Goal: Book appointment/travel/reservation

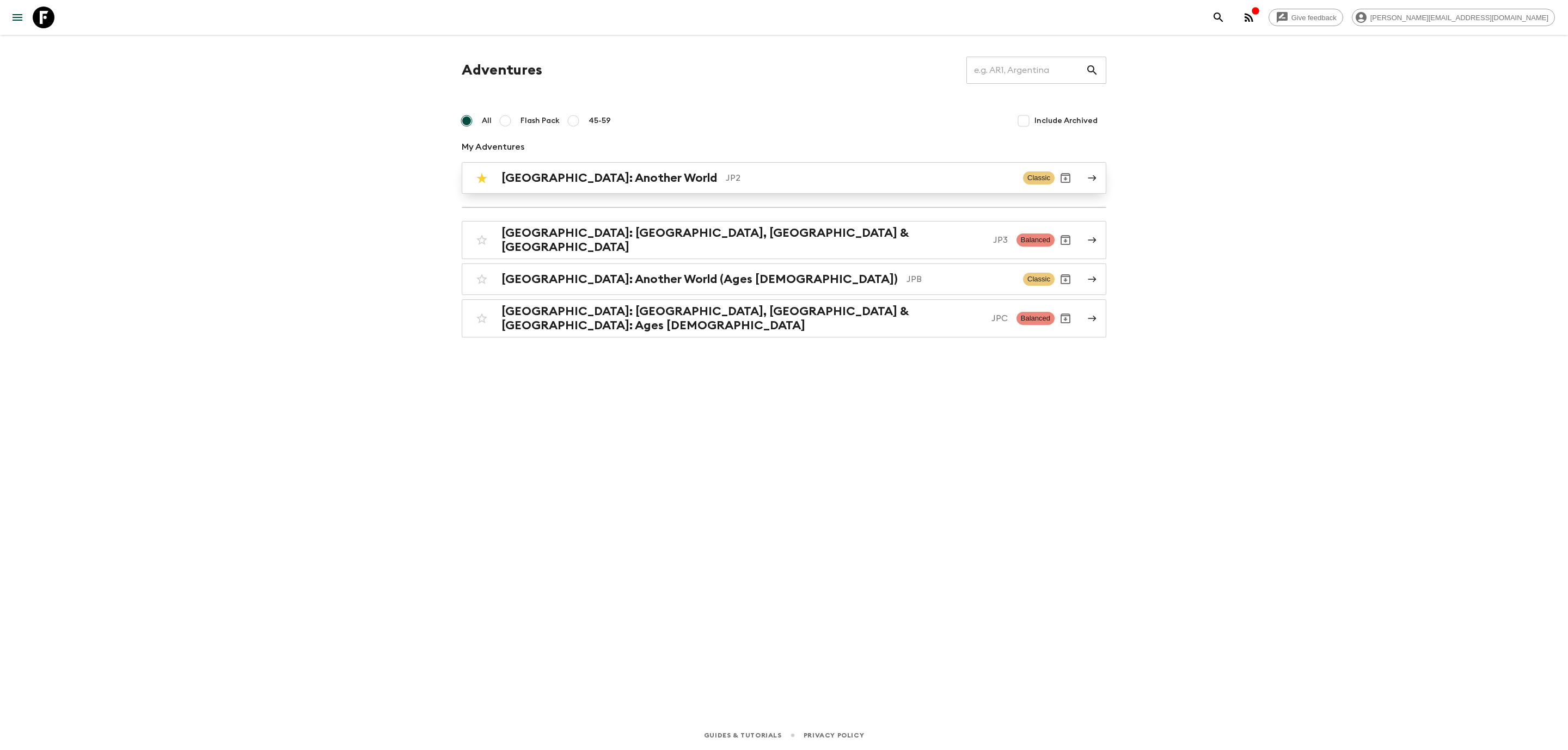
click at [590, 183] on h2 "Japan: Another World" at bounding box center [609, 178] width 215 height 14
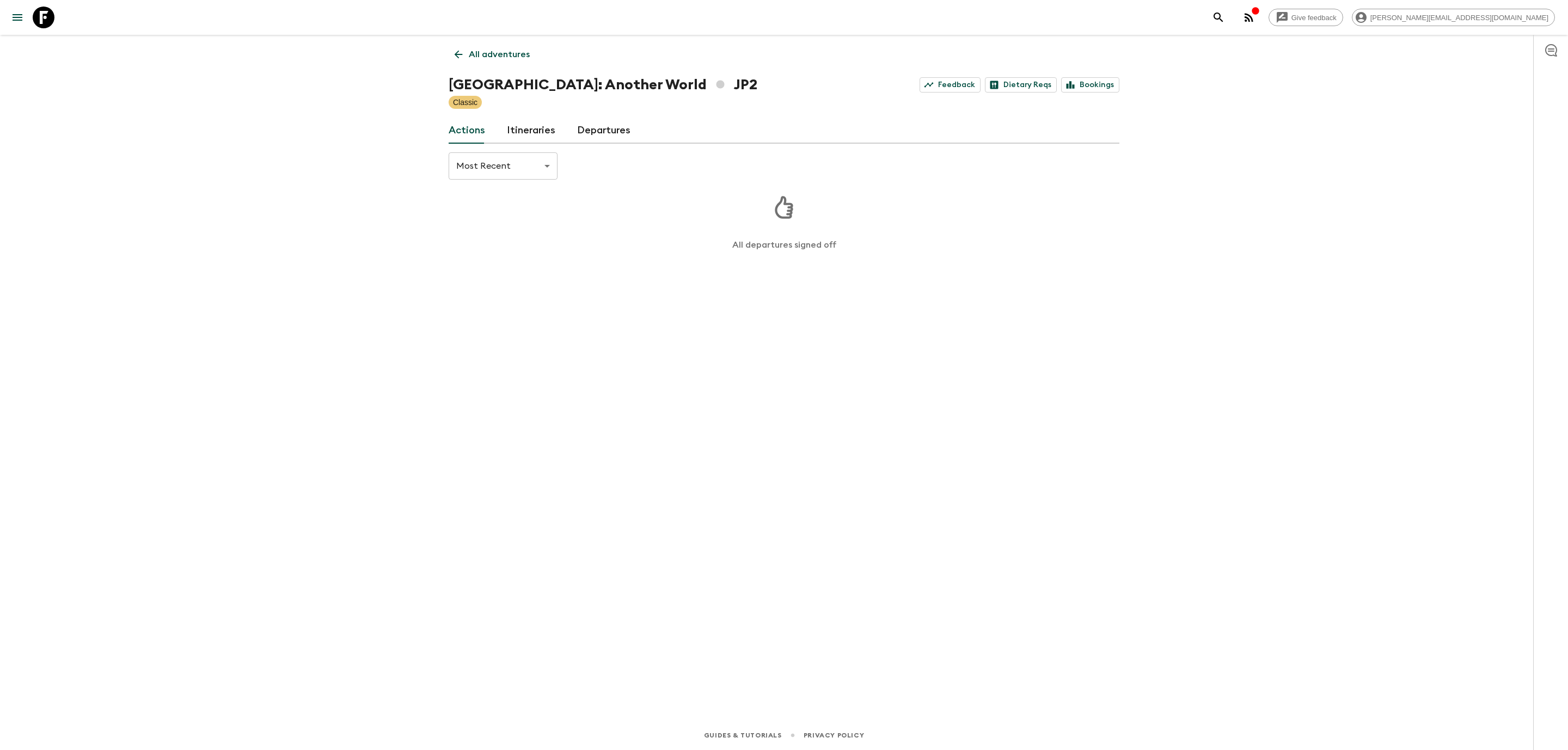
click at [619, 138] on link "Departures" at bounding box center [604, 131] width 53 height 26
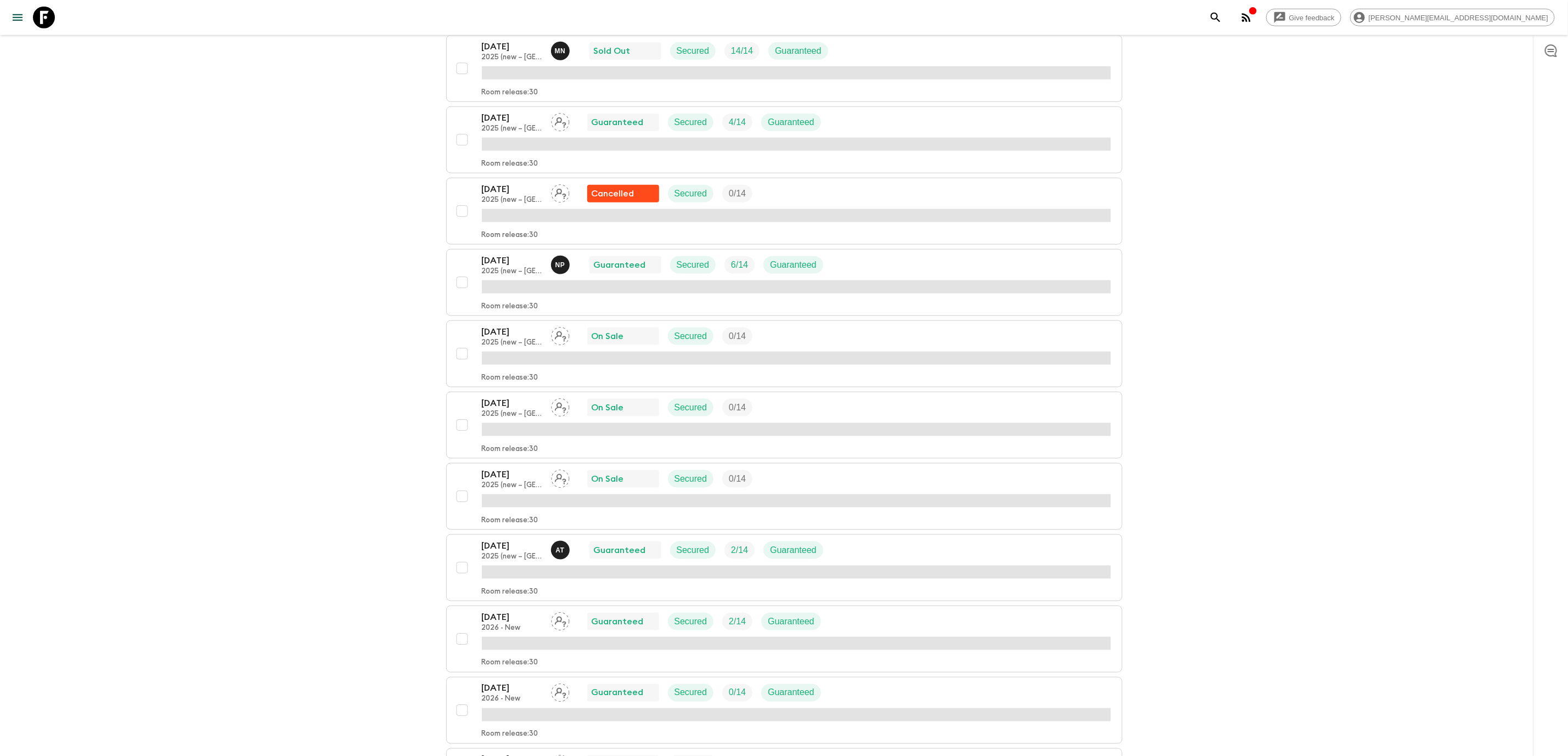
scroll to position [1153, 0]
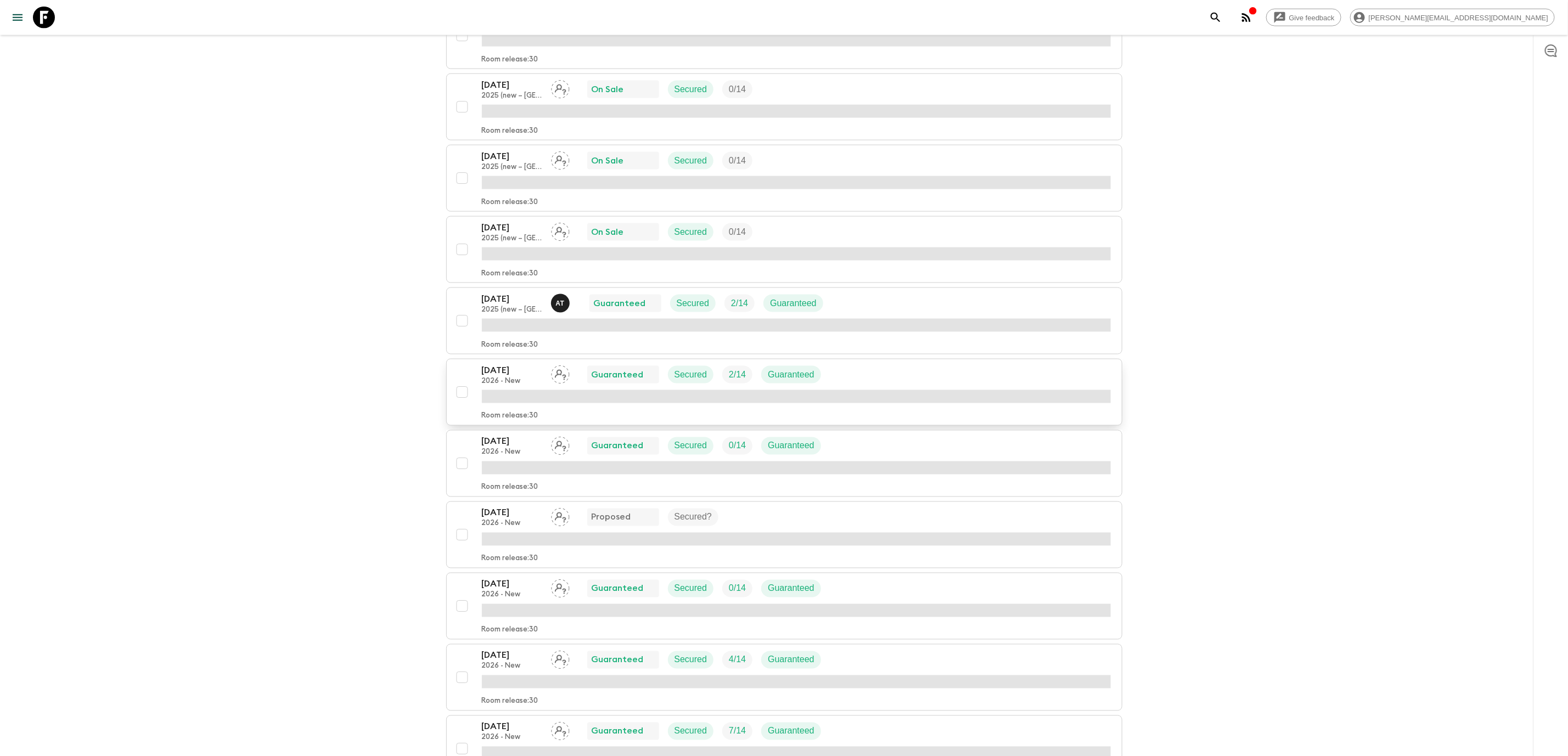
click at [525, 386] on p "2026 - New" at bounding box center [512, 382] width 60 height 9
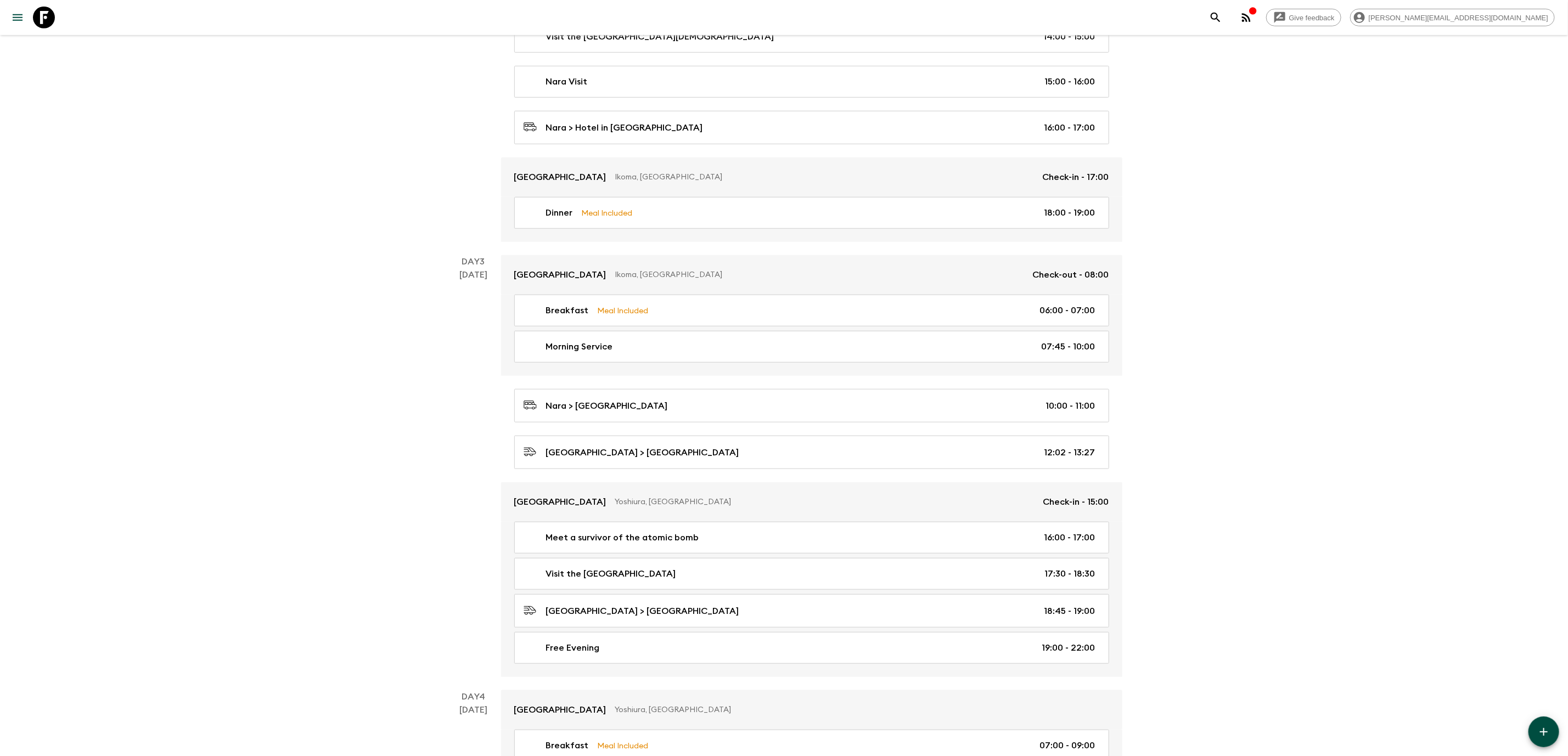
scroll to position [281, 0]
